Goal: Task Accomplishment & Management: Manage account settings

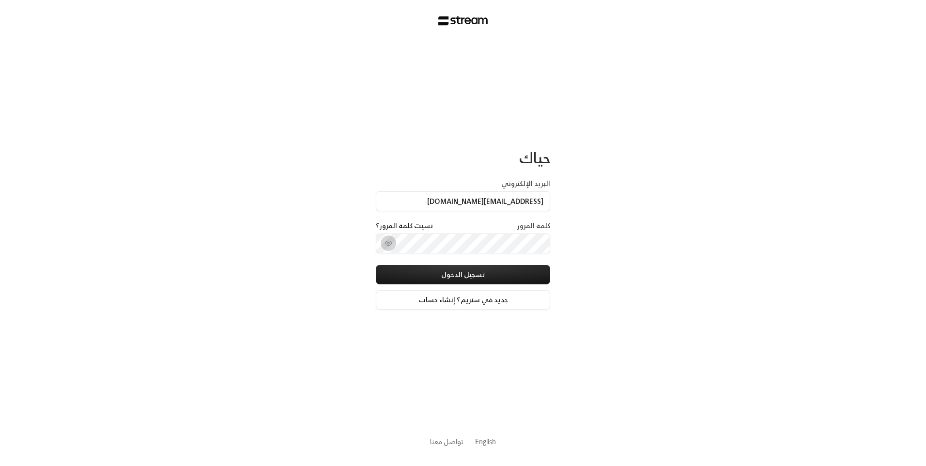
click at [392, 245] on button "toggle password visibility" at bounding box center [389, 243] width 16 height 16
click at [437, 274] on button "تسجيل الدخول" at bounding box center [463, 274] width 174 height 19
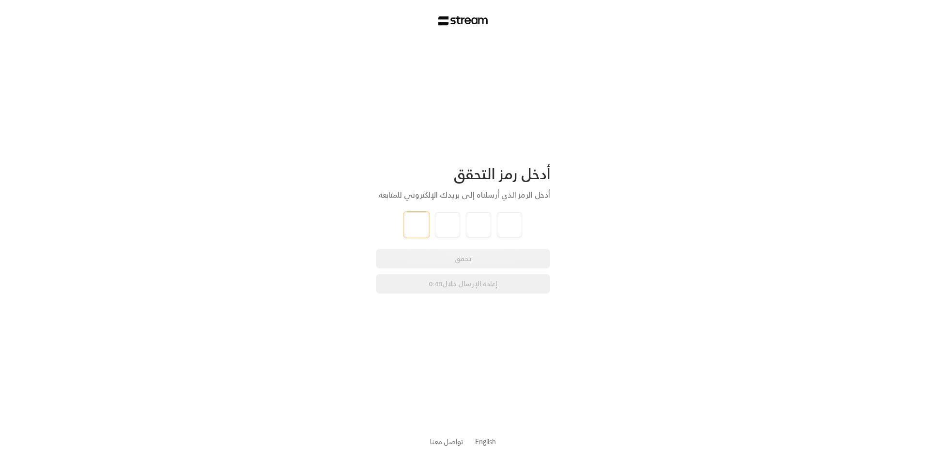
type input "5"
type input "6"
type input "8"
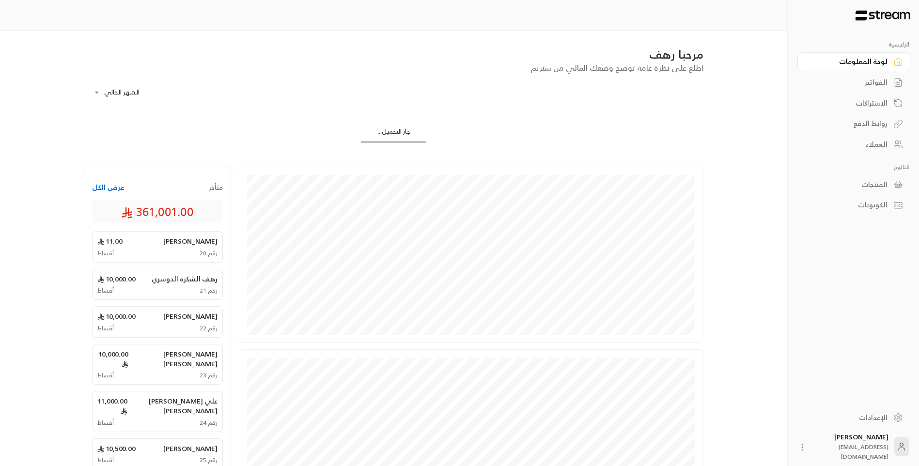
click at [874, 80] on div "الفواتير" at bounding box center [849, 83] width 78 height 10
